Goal: Task Accomplishment & Management: Complete application form

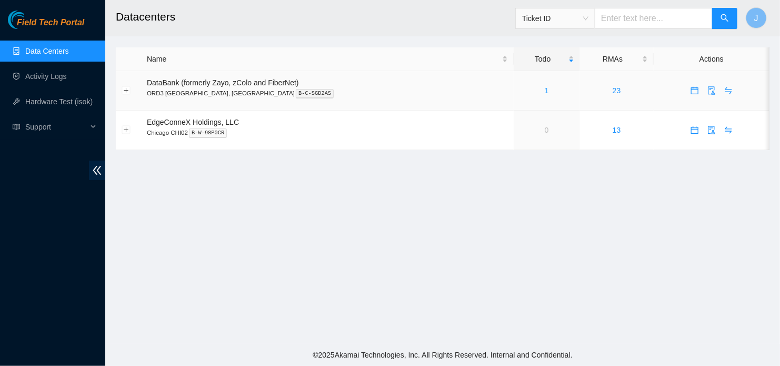
click at [545, 93] on link "1" at bounding box center [547, 90] width 4 height 8
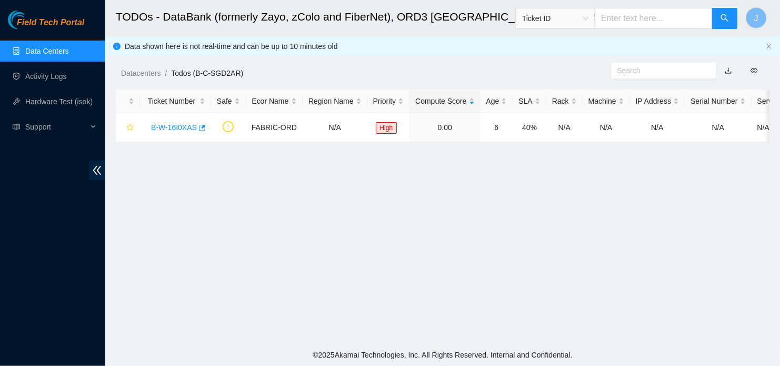
click at [718, 230] on main "TODOs - DataBank (formerly Zayo, zColo and FiberNet), ORD3 [GEOGRAPHIC_DATA], […" at bounding box center [442, 172] width 675 height 344
click at [52, 81] on link "Activity Logs" at bounding box center [46, 76] width 42 height 8
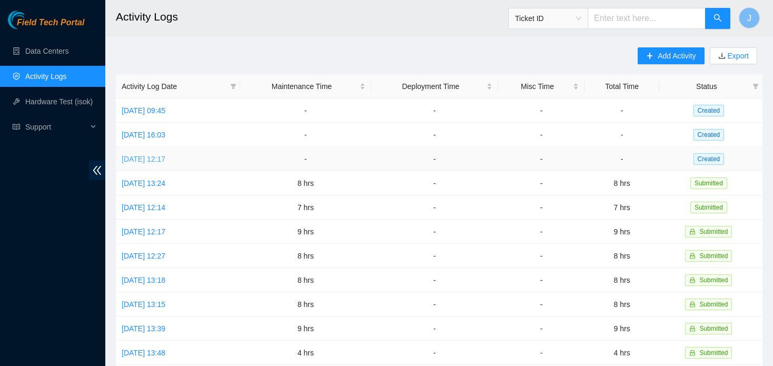
click at [162, 162] on link "[DATE] 12:17" at bounding box center [144, 159] width 44 height 8
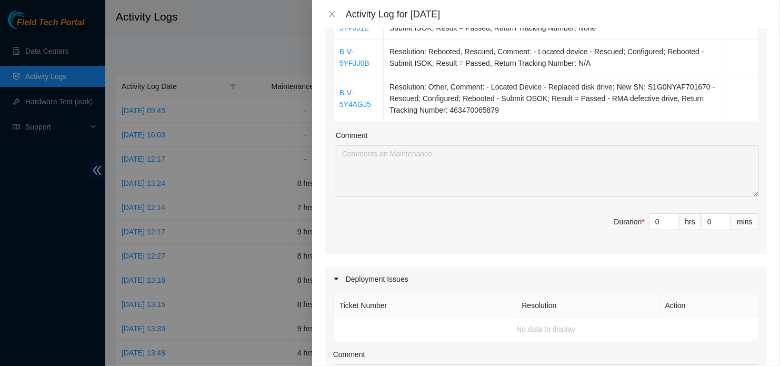
scroll to position [354, 0]
click at [659, 225] on input "0" at bounding box center [664, 222] width 29 height 16
type input "8"
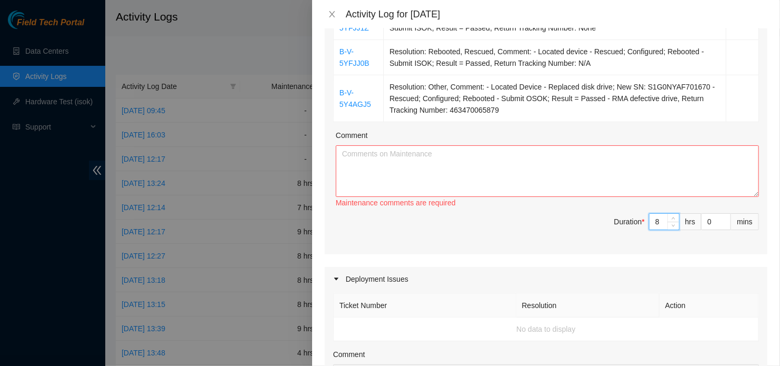
type input "8"
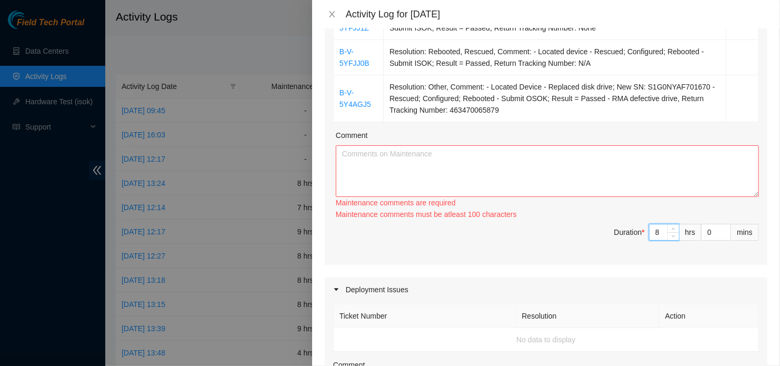
type input "8"
click at [584, 164] on textarea "Comment" at bounding box center [547, 171] width 423 height 52
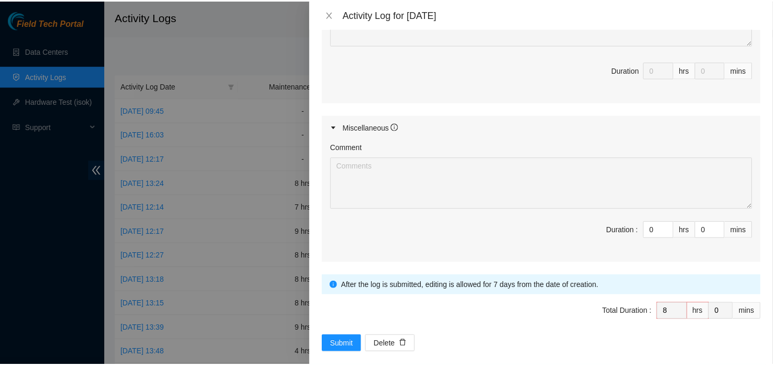
scroll to position [732, 0]
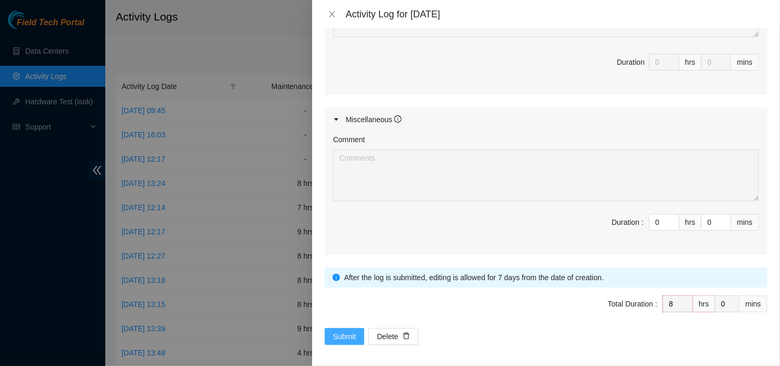
type textarea "Day consisted of multiple disk replacements and configurations. There were no i…"
click at [333, 331] on span "Submit" at bounding box center [344, 337] width 23 height 12
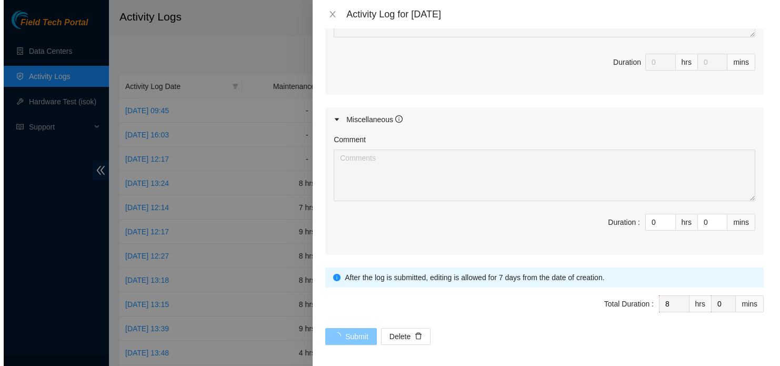
scroll to position [0, 0]
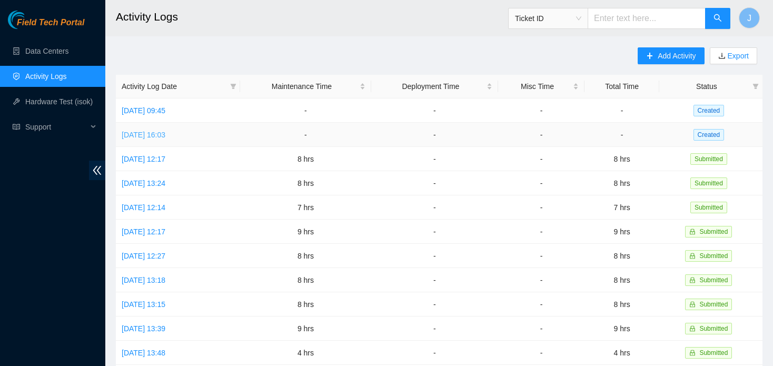
click at [153, 135] on link "[DATE] 16:03" at bounding box center [144, 135] width 44 height 8
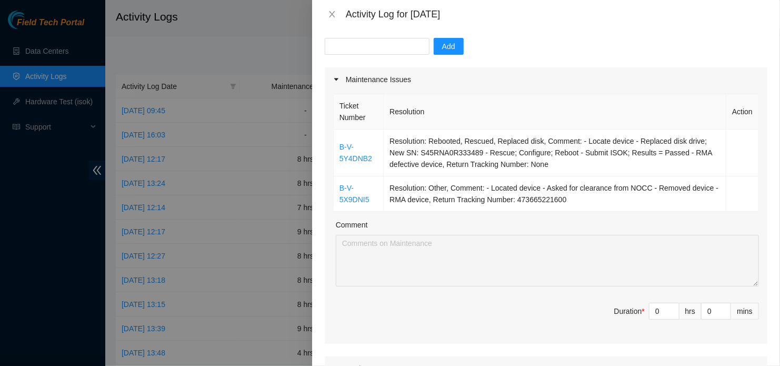
scroll to position [101, 0]
click at [656, 312] on input "0" at bounding box center [664, 311] width 29 height 16
type input "9"
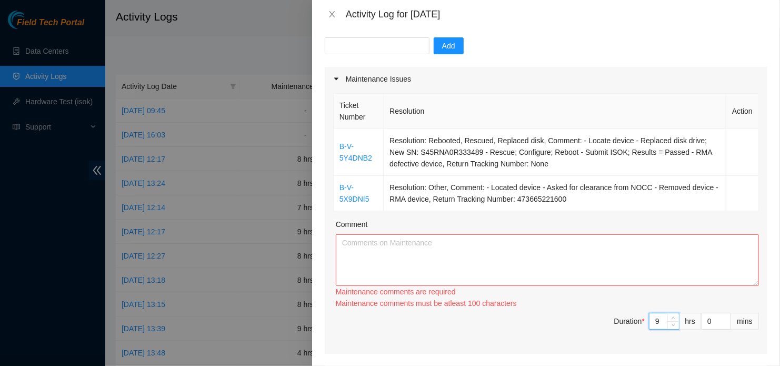
type input "9"
click at [553, 255] on textarea "Comment" at bounding box center [547, 260] width 423 height 52
click at [484, 251] on textarea "Comment" at bounding box center [547, 260] width 423 height 52
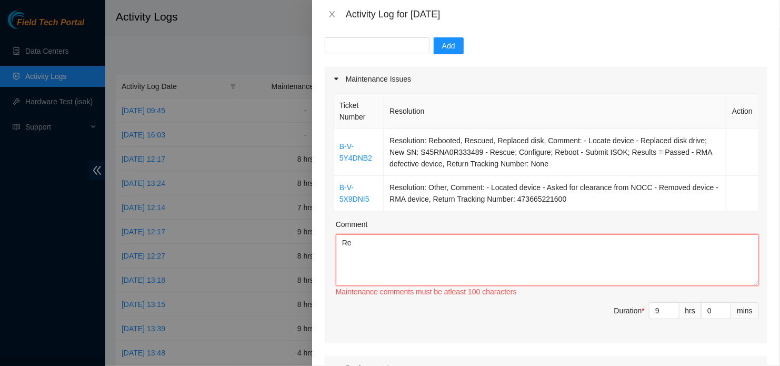
type textarea "R"
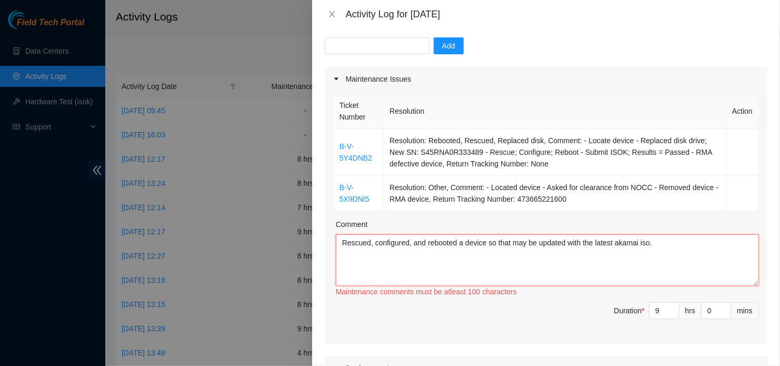
click at [657, 250] on textarea "Rescued, configured, and rebooted a device so that may be updated with the late…" at bounding box center [547, 260] width 423 height 52
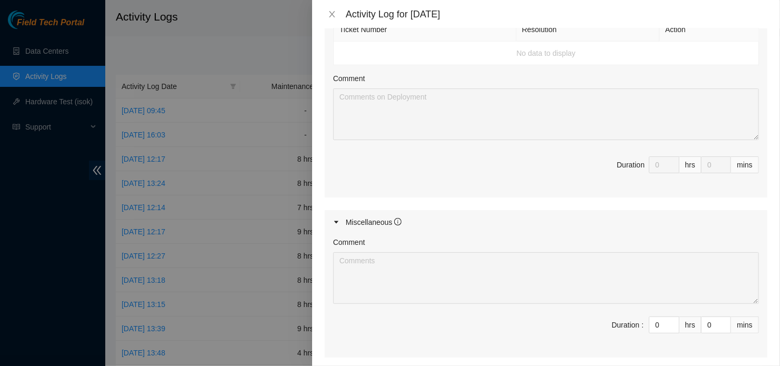
scroll to position [569, 0]
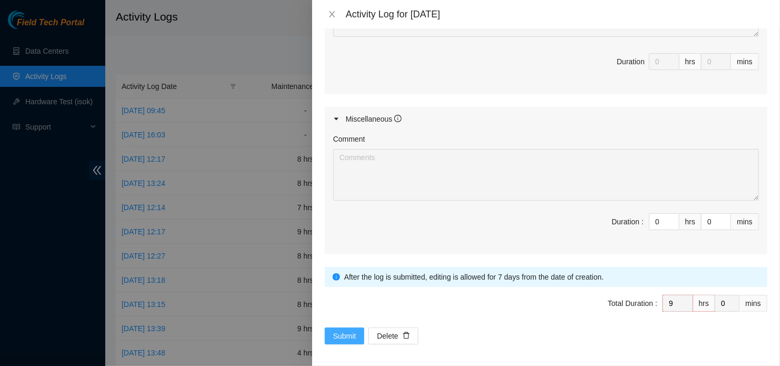
type textarea "Rescued, configured, and rebooted a device so that may be updated with the late…"
click at [344, 332] on span "Submit" at bounding box center [344, 336] width 23 height 12
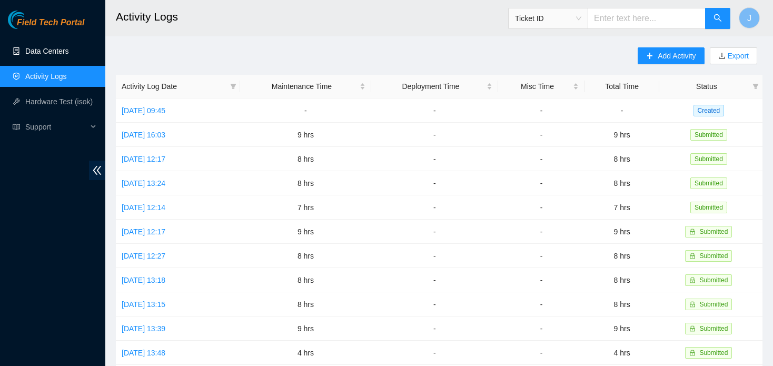
click at [68, 47] on link "Data Centers" at bounding box center [46, 51] width 43 height 8
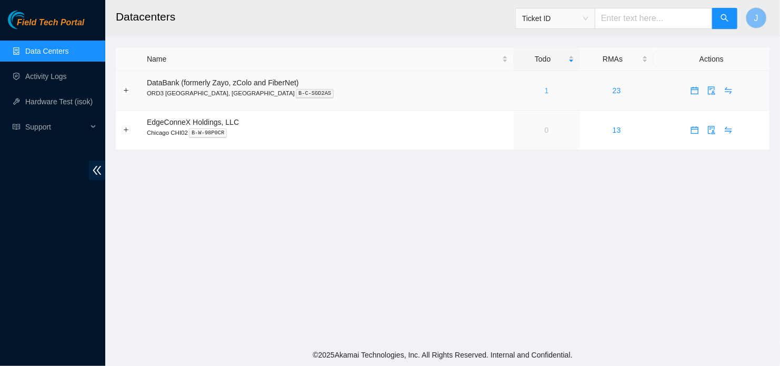
click at [545, 91] on link "1" at bounding box center [547, 90] width 4 height 8
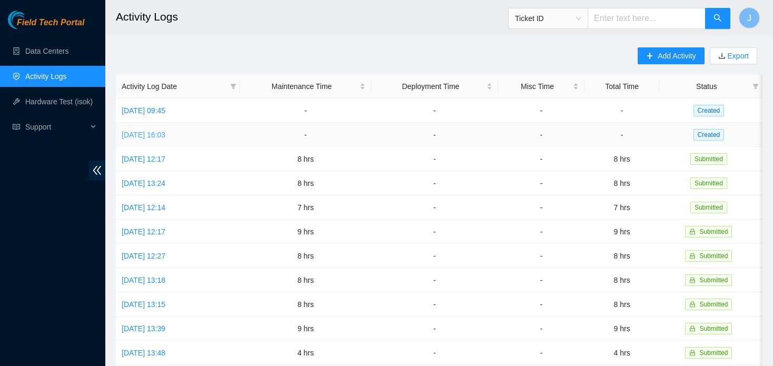
click at [153, 136] on link "[DATE] 16:03" at bounding box center [144, 135] width 44 height 8
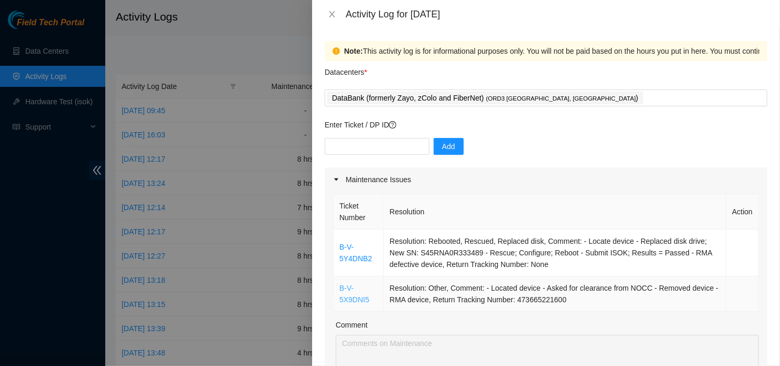
click at [351, 295] on link "B-V-5X9DNI5" at bounding box center [355, 294] width 30 height 20
